Goal: Complete application form

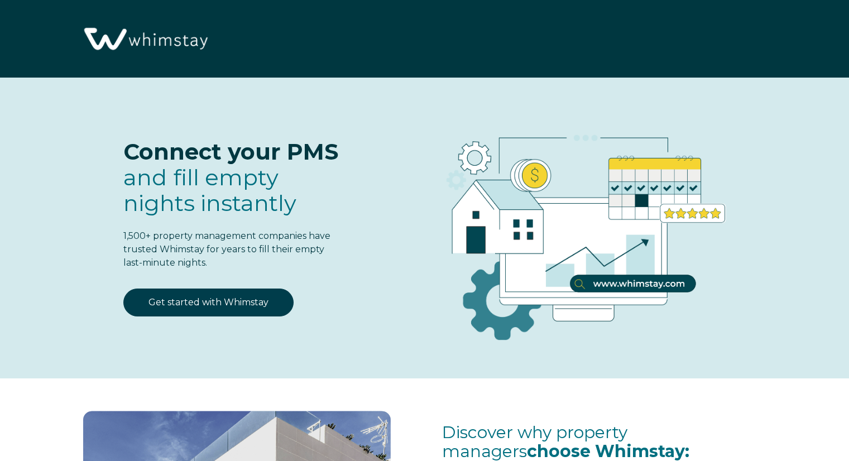
select select "GB"
select select "Standard"
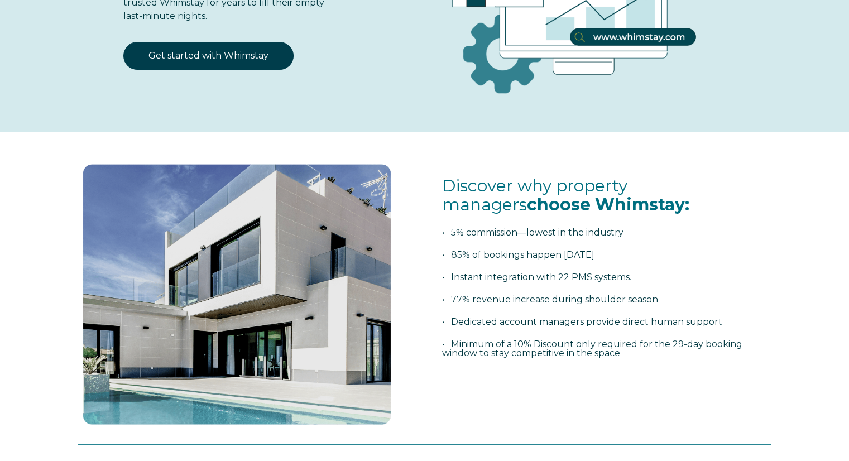
scroll to position [110, 0]
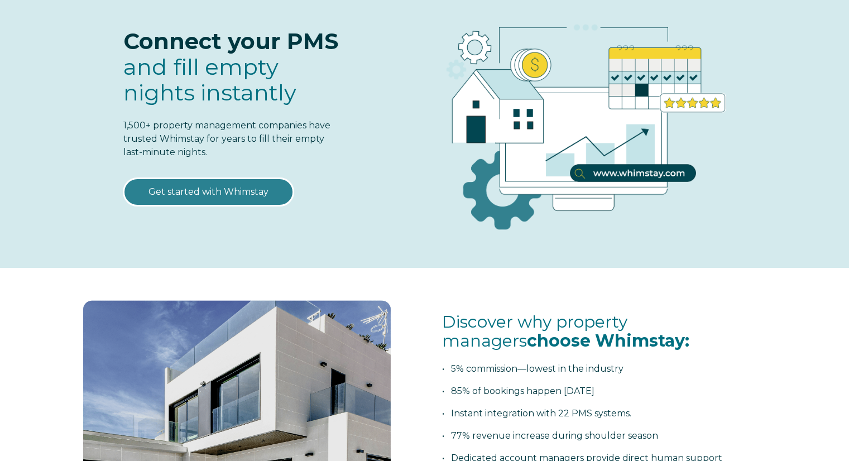
click at [190, 194] on link "Get started with Whimstay" at bounding box center [208, 192] width 170 height 28
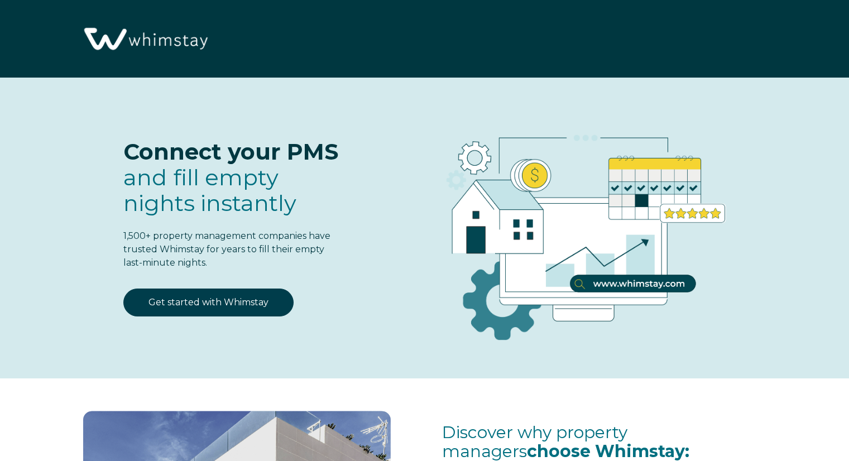
scroll to position [1379, 0]
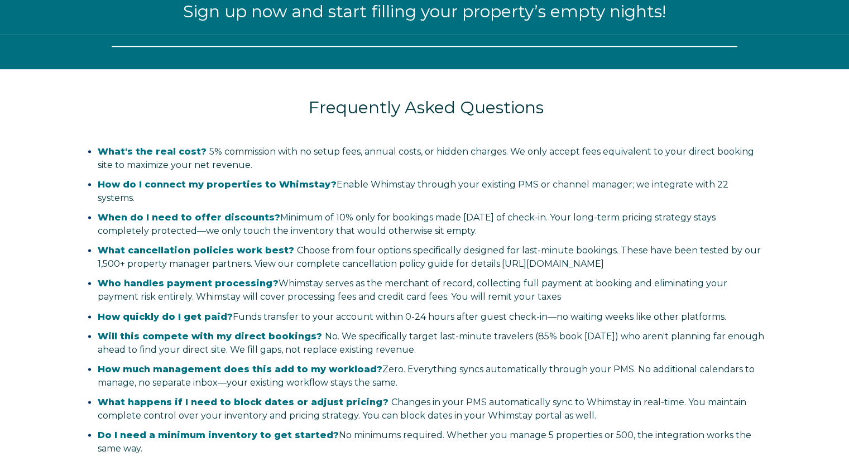
select select "GB"
select select "Standard"
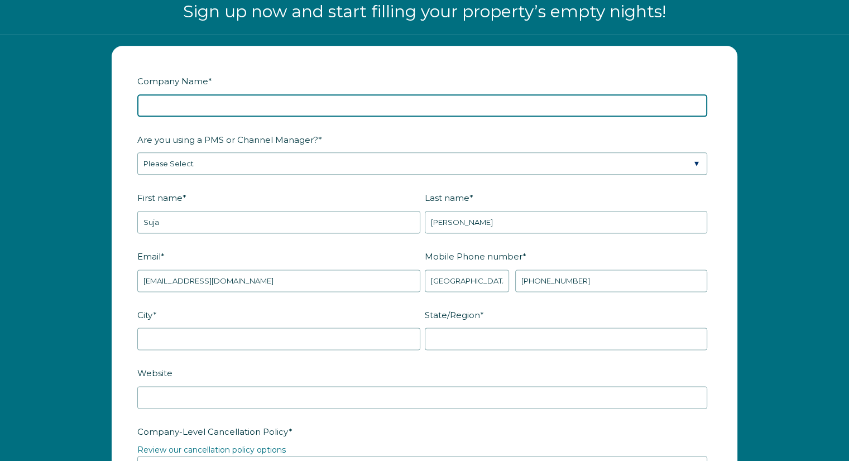
click at [322, 100] on input "Company Name *" at bounding box center [422, 105] width 570 height 22
type input "Co-Host Success Ltd"
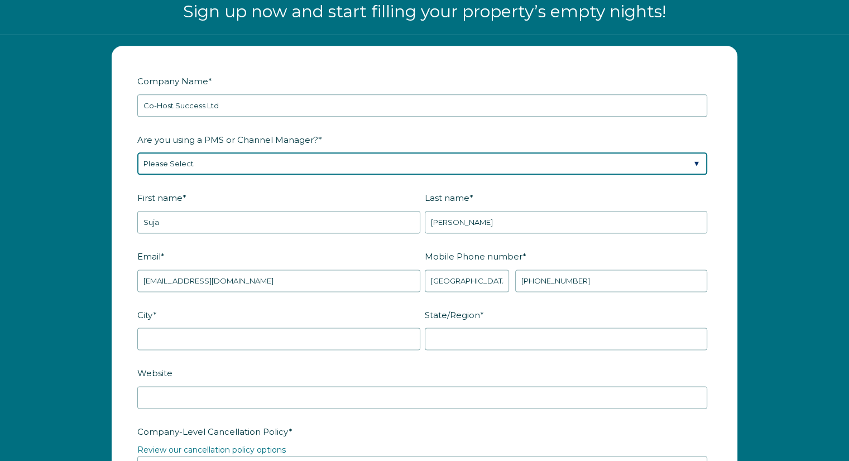
click at [253, 158] on select "Please Select Barefoot BookingPal Boost Brightside CiiRUS Escapia Guesty Hostaw…" at bounding box center [422, 163] width 570 height 22
select select "Lodgify"
click at [137, 152] on select "Please Select Barefoot BookingPal Boost Brightside CiiRUS Escapia Guesty Hostaw…" at bounding box center [422, 163] width 570 height 22
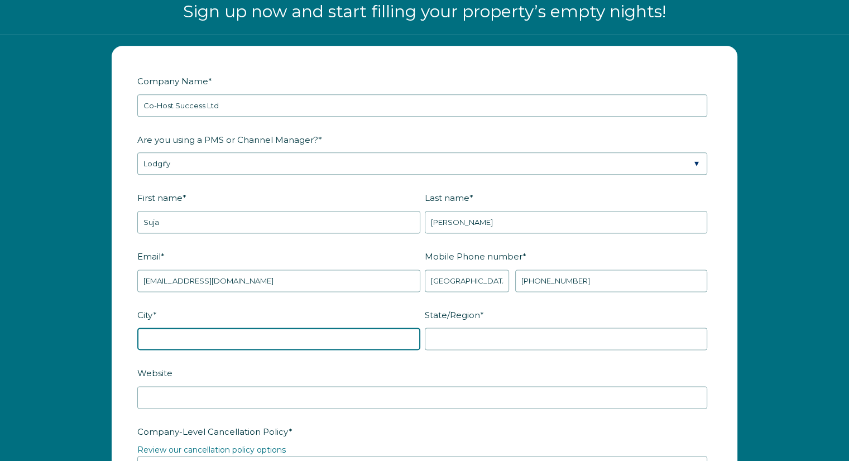
click at [326, 332] on input "City *" at bounding box center [278, 338] width 283 height 22
type input "[GEOGRAPHIC_DATA]"
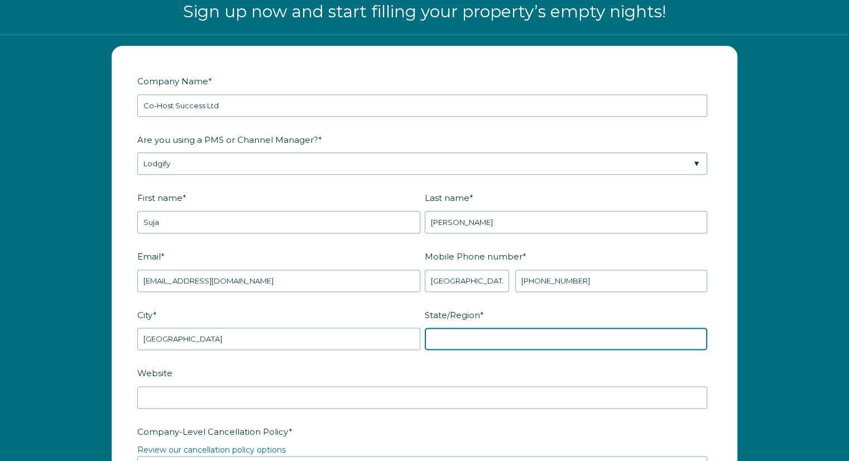
click at [473, 334] on input "State/Region *" at bounding box center [566, 338] width 283 height 22
type input "[GEOGRAPHIC_DATA]"
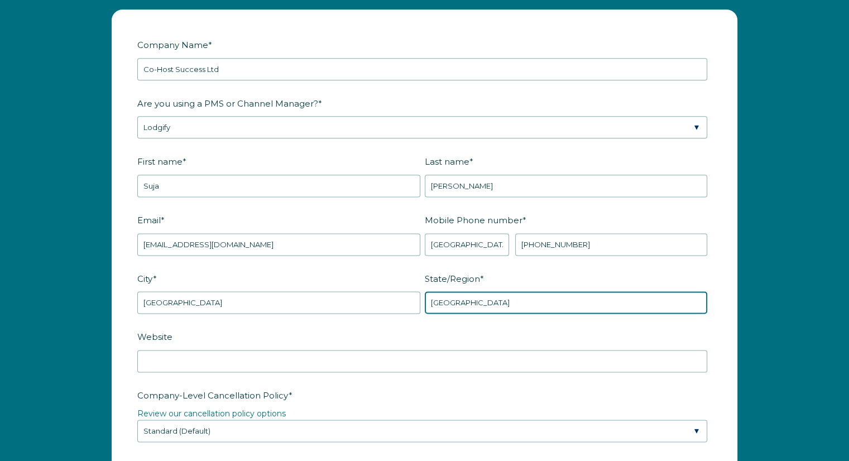
scroll to position [1435, 0]
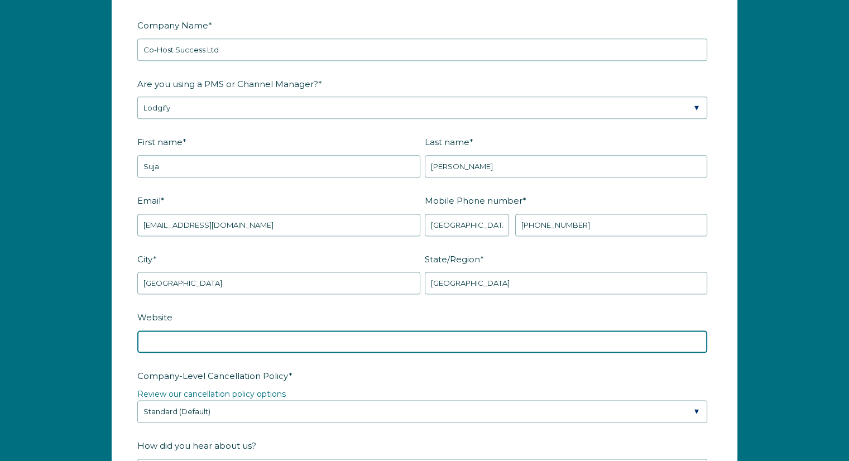
click at [346, 339] on input "Website" at bounding box center [422, 341] width 570 height 22
type input "[DOMAIN_NAME]"
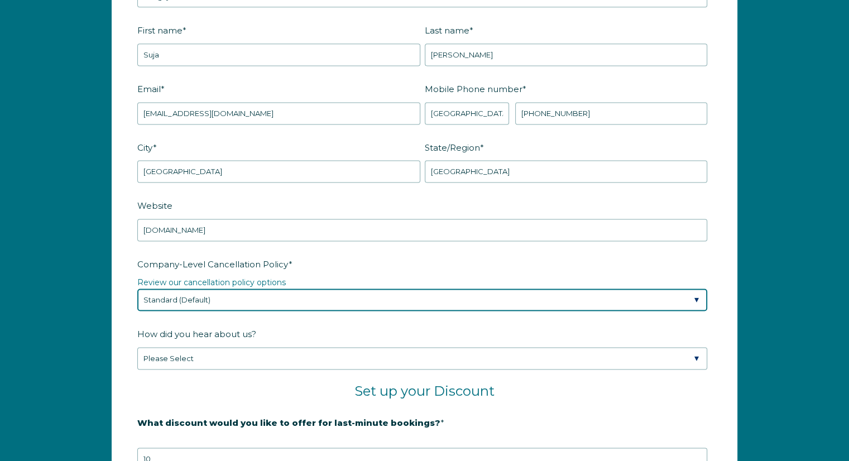
click at [336, 300] on select "Please Select Partial Standard (Default) Moderate Strict" at bounding box center [422, 299] width 570 height 22
select select "Moderate"
click at [137, 288] on select "Please Select Partial Standard (Default) Moderate Strict" at bounding box center [422, 299] width 570 height 22
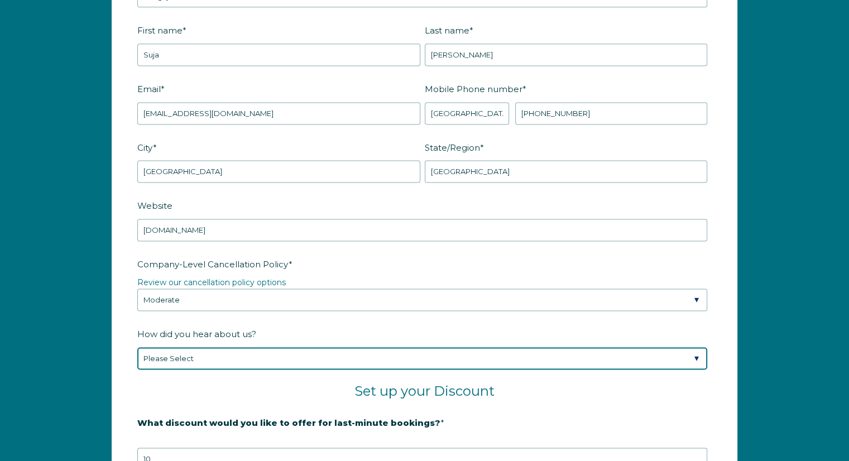
click at [306, 356] on select "Please Select Found Whimstay through a Google search Spoke to a Whimstay salesp…" at bounding box center [422, 358] width 570 height 22
select select "Other"
click at [137, 347] on select "Please Select Found Whimstay through a Google search Spoke to a Whimstay salesp…" at bounding box center [422, 358] width 570 height 22
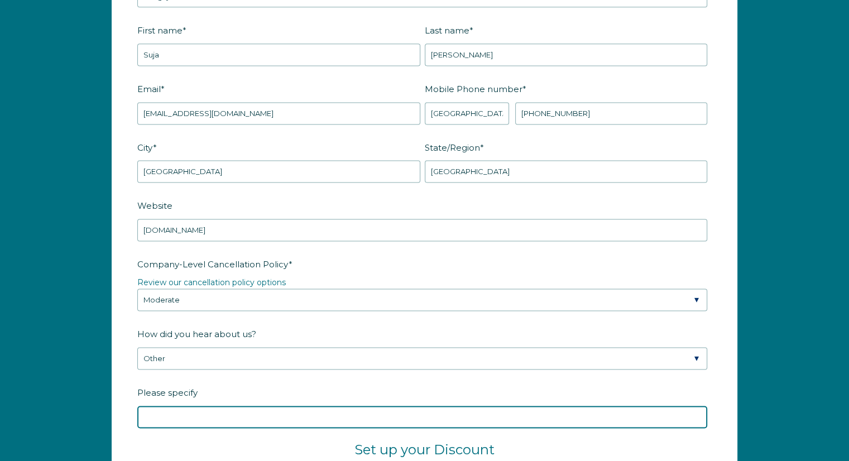
click at [219, 410] on input "Please specify" at bounding box center [422, 417] width 570 height 22
type input "Webinar in July with Lodgify"
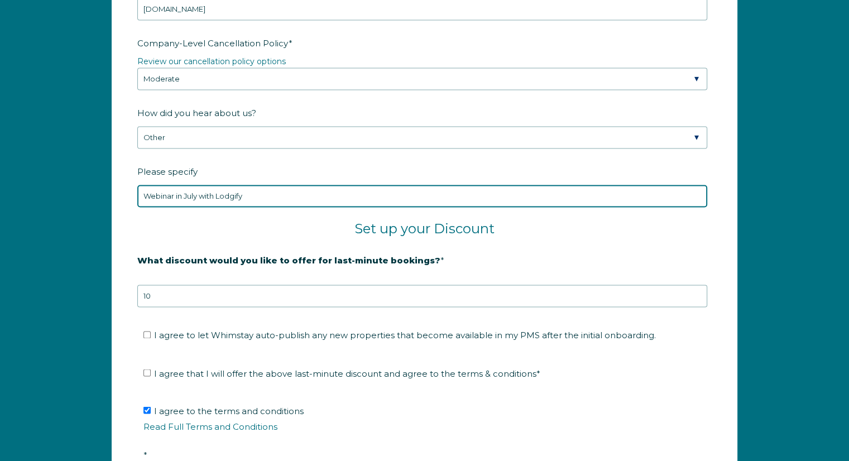
scroll to position [1825, 0]
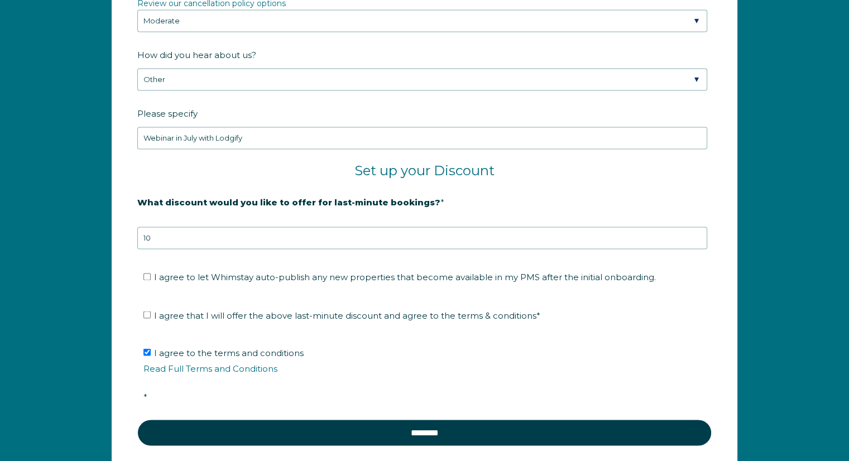
click at [283, 273] on span "I agree to let Whimstay auto-publish any new properties that become available i…" at bounding box center [405, 277] width 502 height 11
click at [151, 273] on input "I agree to let Whimstay auto-publish any new properties that become available i…" at bounding box center [146, 276] width 7 height 7
checkbox input "true"
click at [269, 315] on span "I agree that I will offer the above last-minute discount and agree to the terms…" at bounding box center [347, 315] width 386 height 11
click at [151, 315] on input "I agree that I will offer the above last-minute discount and agree to the terms…" at bounding box center [146, 314] width 7 height 7
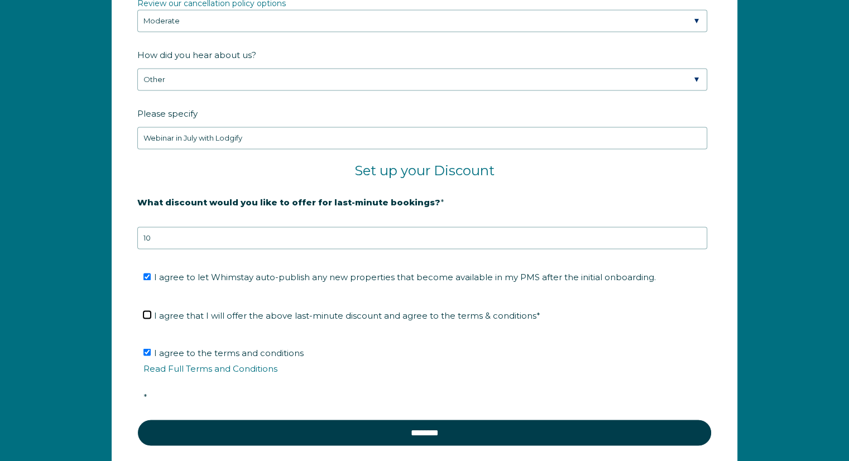
checkbox input "true"
click at [269, 272] on span "I agree to let Whimstay auto-publish any new properties that become available i…" at bounding box center [405, 277] width 502 height 11
click at [151, 273] on input "I agree to let Whimstay auto-publish any new properties that become available i…" at bounding box center [146, 276] width 7 height 7
checkbox input "false"
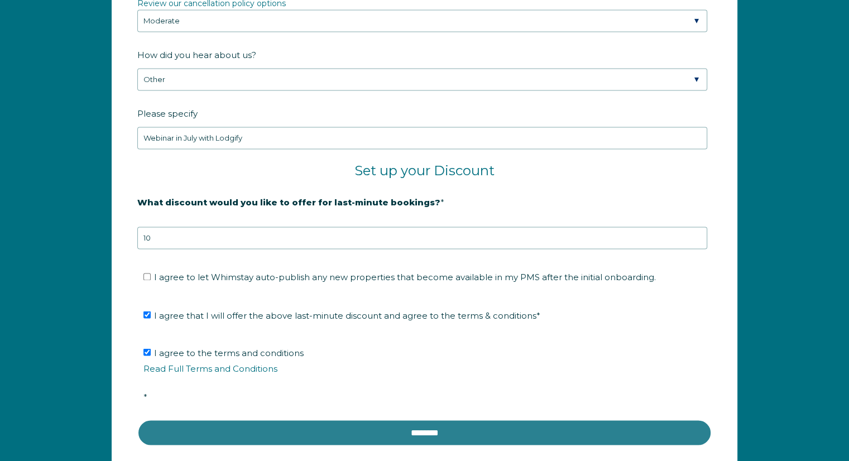
click at [360, 432] on input "********" at bounding box center [424, 432] width 574 height 27
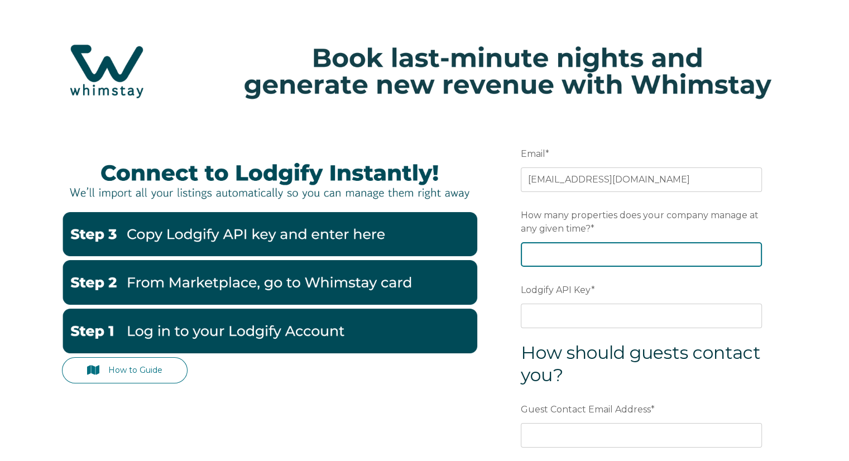
click at [582, 249] on input "How many properties does your company manage at any given time? *" at bounding box center [641, 254] width 241 height 25
type input "1"
click at [750, 252] on input "1" at bounding box center [641, 254] width 241 height 25
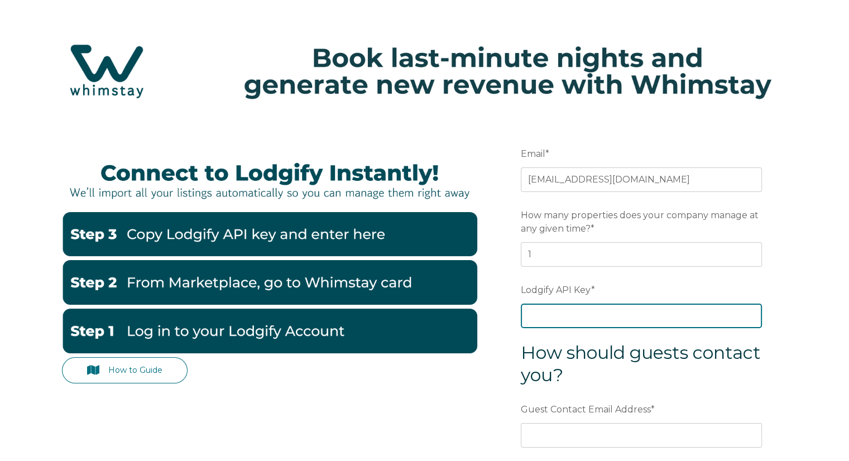
click at [594, 316] on input "Lodgify API Key *" at bounding box center [641, 316] width 241 height 25
paste input "dU6oU4WLHwcn18i3/Ook0dHozMgM+vzYRRqnE2KpfqbW6SI/D6/fs8gdZrAwou0N"
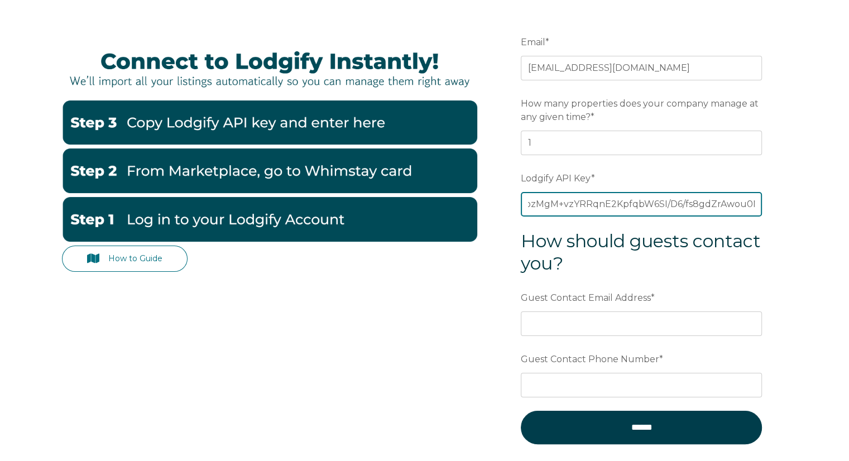
type input "dU6oU4WLHwcn18i3/Ook0dHozMgM+vzYRRqnE2KpfqbW6SI/D6/fs8gdZrAwou0N"
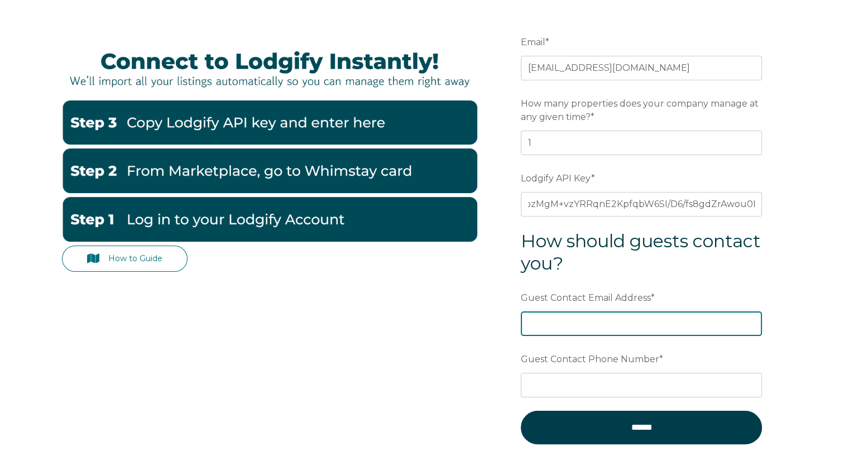
scroll to position [0, 0]
click at [632, 326] on input "Guest Contact Email Address *" at bounding box center [641, 323] width 241 height 25
type input "o"
type input "[EMAIL_ADDRESS][DOMAIN_NAME]"
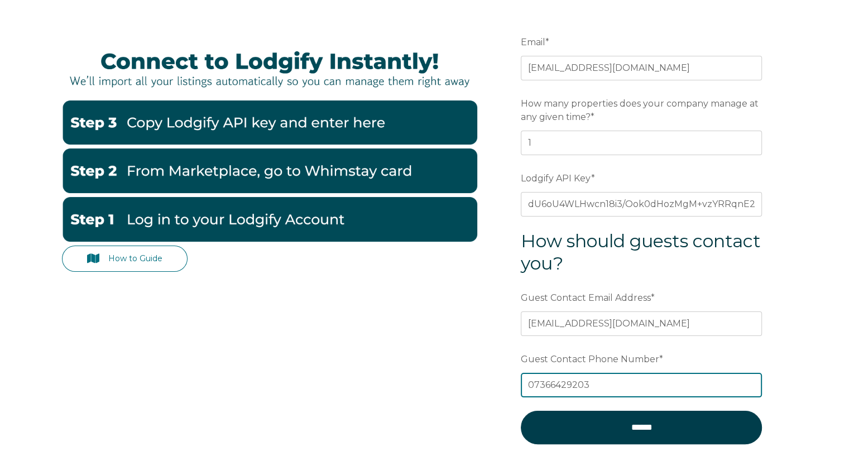
type input "07366429203"
click at [521, 411] on input "******" at bounding box center [641, 427] width 241 height 33
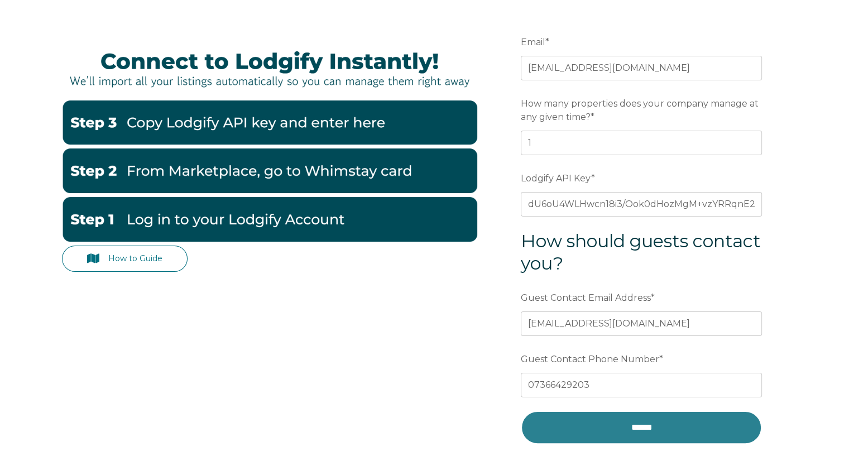
click at [649, 435] on input "******" at bounding box center [641, 427] width 241 height 33
